Goal: Task Accomplishment & Management: Use online tool/utility

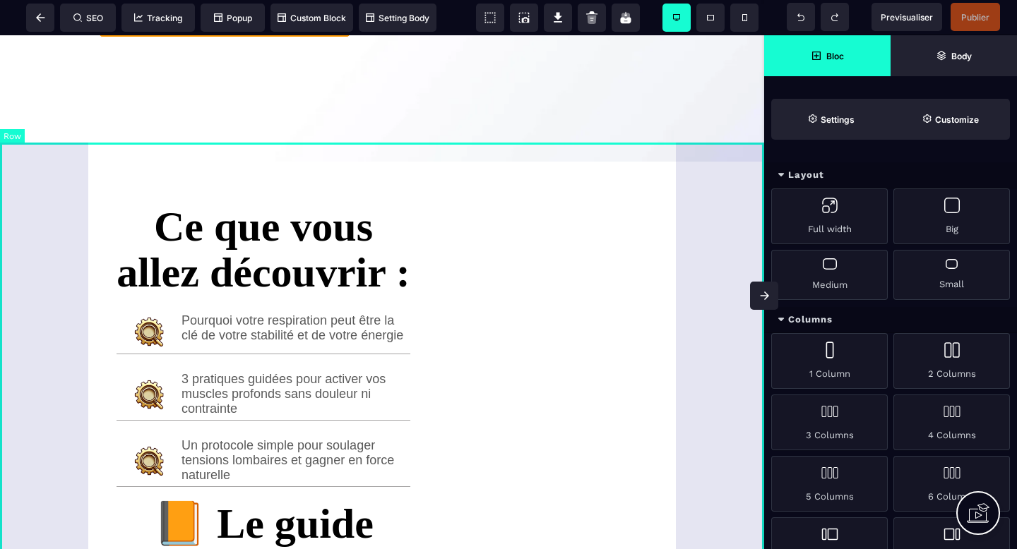
scroll to position [383, 0]
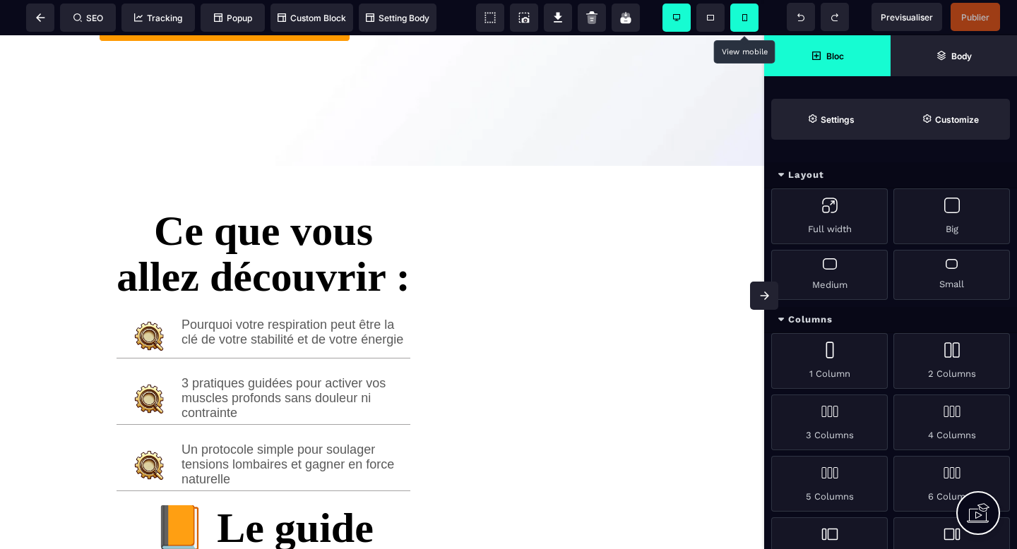
click at [749, 20] on span at bounding box center [744, 18] width 28 height 28
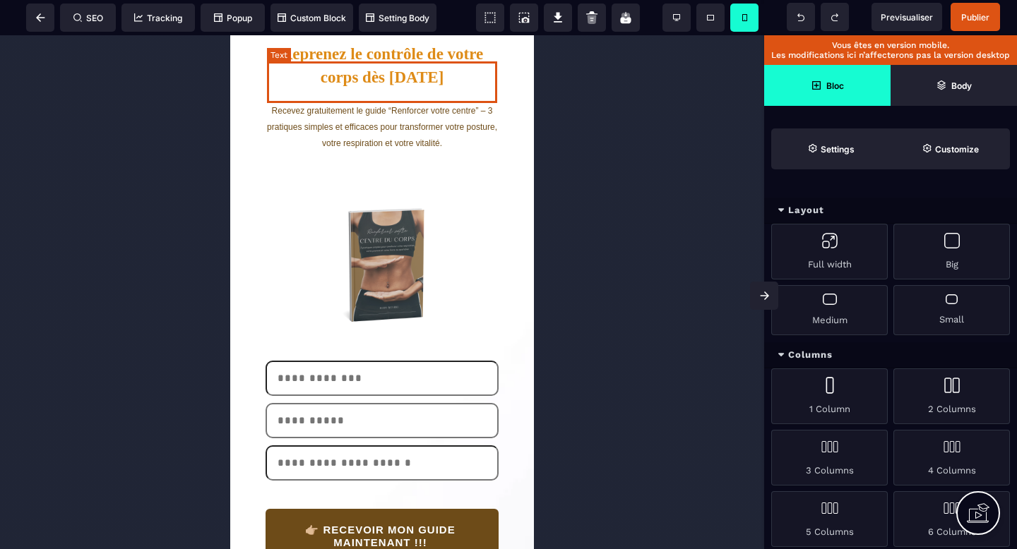
scroll to position [0, 0]
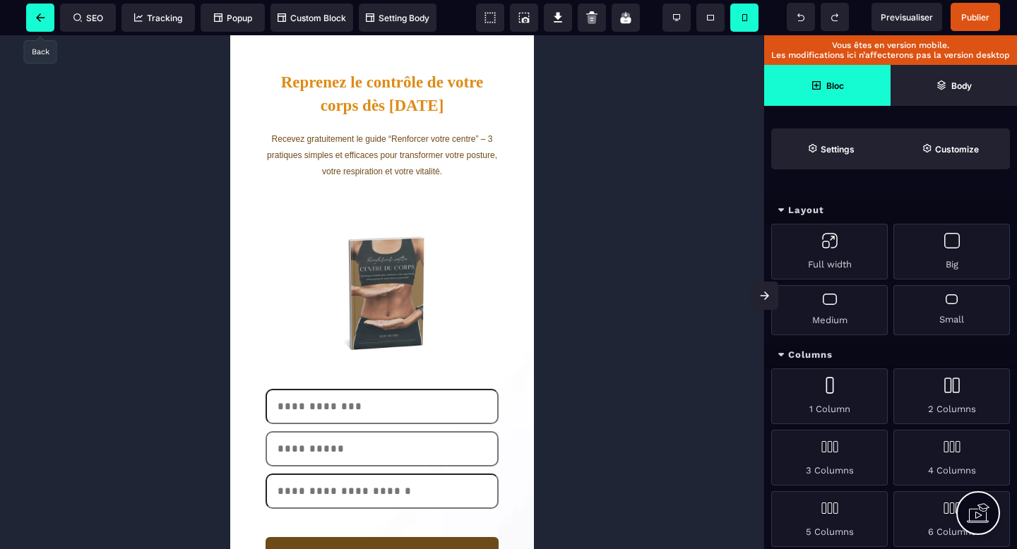
click at [41, 18] on icon at bounding box center [40, 17] width 9 height 8
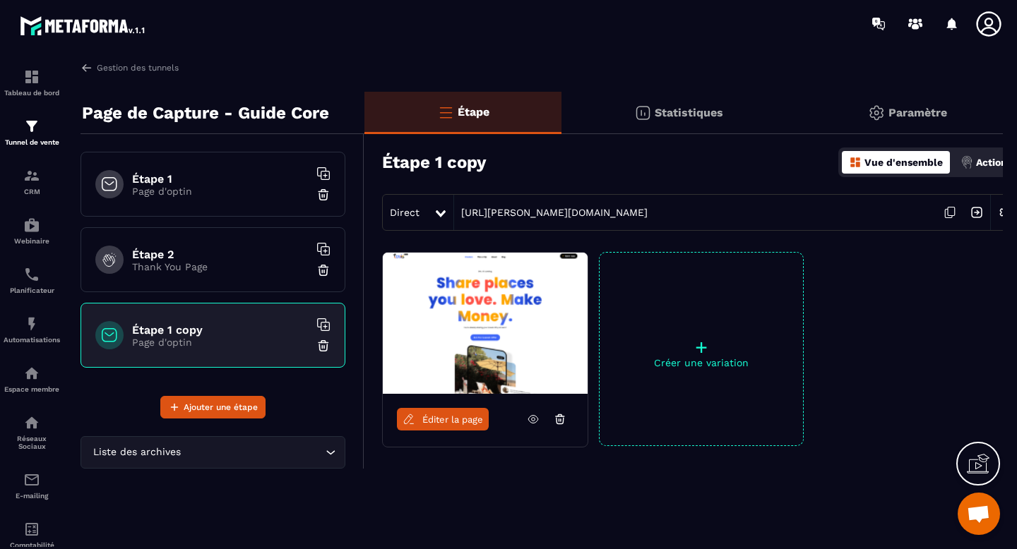
click at [322, 347] on img at bounding box center [323, 346] width 14 height 14
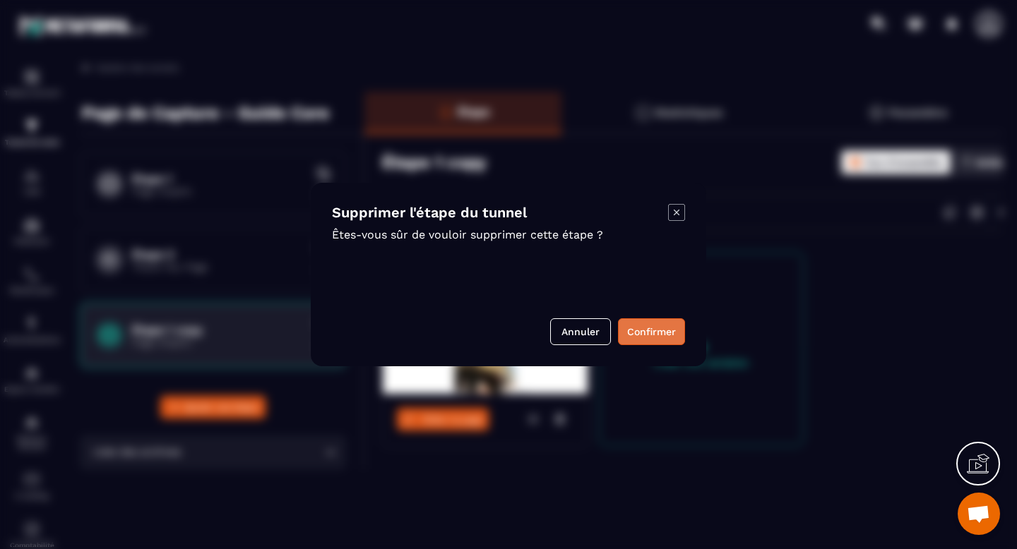
click at [658, 330] on button "Confirmer" at bounding box center [651, 331] width 67 height 27
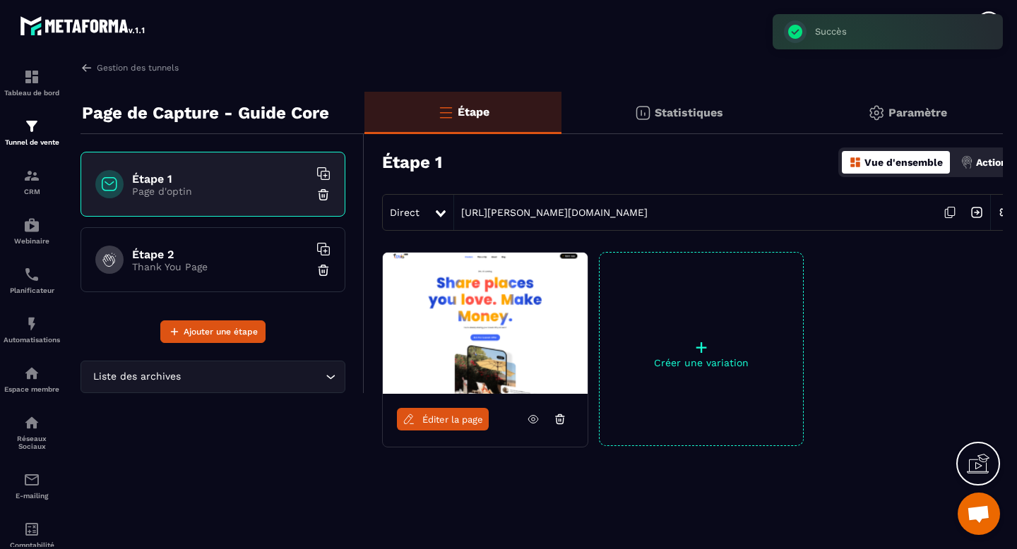
click at [323, 174] on icon at bounding box center [323, 174] width 14 height 14
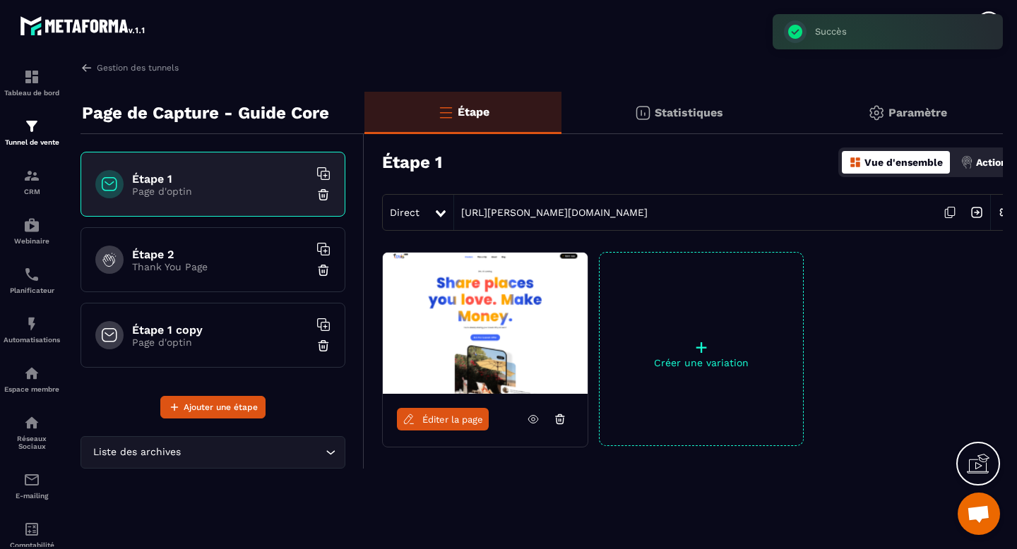
click at [163, 326] on h6 "Étape 1 copy" at bounding box center [220, 329] width 177 height 13
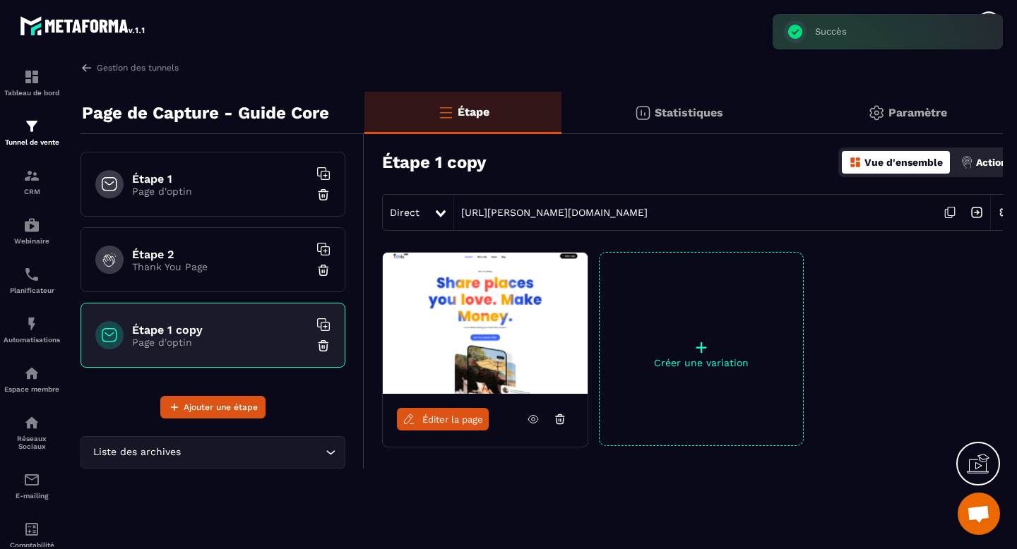
click at [450, 417] on span "Éditer la page" at bounding box center [452, 419] width 61 height 11
